Goal: Information Seeking & Learning: Learn about a topic

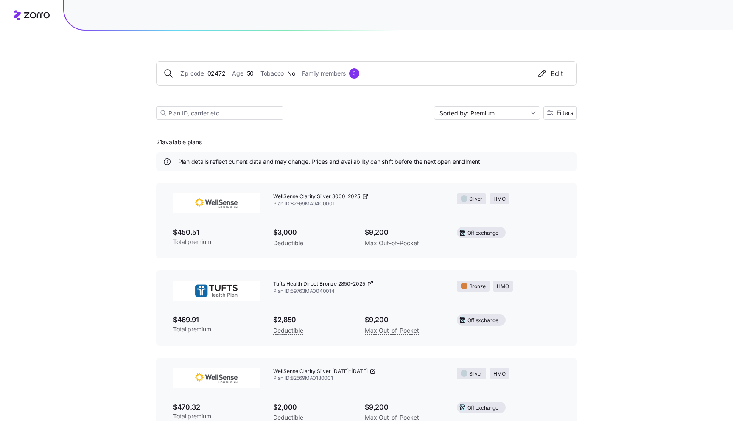
click at [28, 15] on icon at bounding box center [32, 15] width 36 height 10
click at [514, 109] on input "Sorted by: Premium" at bounding box center [487, 113] width 106 height 14
